Goal: Task Accomplishment & Management: Complete application form

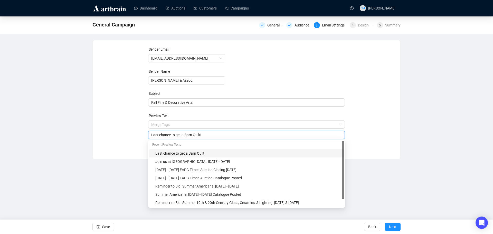
drag, startPoint x: 218, startPoint y: 134, endPoint x: 123, endPoint y: 135, distance: 94.2
click at [124, 135] on div "Sender Email [EMAIL_ADDRESS][DOMAIN_NAME] Sender Name [PERSON_NAME] & Assoc. Su…" at bounding box center [246, 95] width 295 height 99
click at [228, 102] on span "Fall Fine & Decorative Arts" at bounding box center [246, 102] width 197 height 4
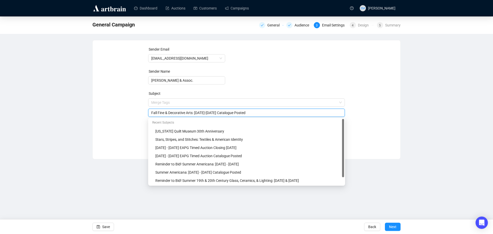
drag, startPoint x: 203, startPoint y: 111, endPoint x: 73, endPoint y: 114, distance: 130.4
click at [73, 114] on div "General Campaign General Audience 3 Email Settings 4 Design 5 Summary Sender Em…" at bounding box center [246, 87] width 493 height 143
type input "Fall Fine & Decorative Arts: [DATE]-[DATE] Catalogue Posted"
click at [396, 118] on div "Sender Email [EMAIL_ADDRESS][DOMAIN_NAME] Sender Name [PERSON_NAME] & Assoc. Su…" at bounding box center [246, 95] width 307 height 111
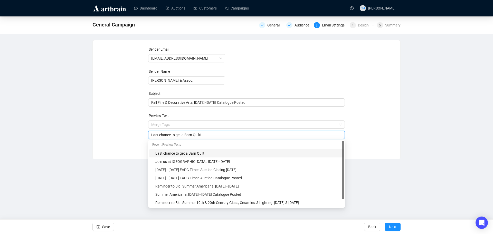
drag, startPoint x: 233, startPoint y: 135, endPoint x: 96, endPoint y: 136, distance: 136.8
click at [101, 137] on div "Sender Email [EMAIL_ADDRESS][DOMAIN_NAME] Sender Name [PERSON_NAME] & Assoc. Su…" at bounding box center [246, 95] width 295 height 99
paste input "Fall Fine & Decorative Arts: [DATE]-[DATE] Catalogue Posted"
type input "Fall Fine & Decorative Arts: [DATE]-[DATE] Catalogue Posted"
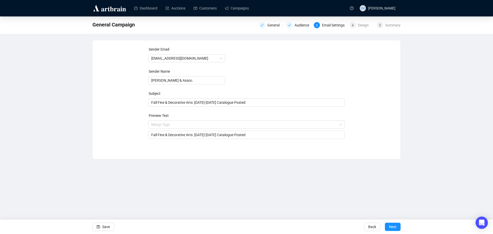
click at [367, 137] on div "Sender Email [EMAIL_ADDRESS][DOMAIN_NAME] Sender Name [PERSON_NAME] & Assoc. Su…" at bounding box center [246, 95] width 295 height 99
click at [396, 226] on span "Next" at bounding box center [392, 226] width 7 height 14
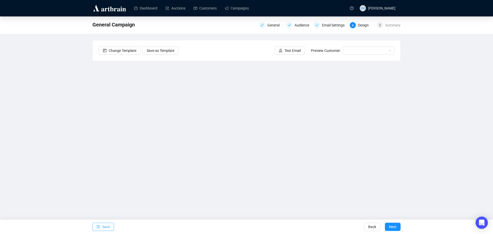
click at [101, 227] on button "Save" at bounding box center [103, 226] width 22 height 8
